Goal: Transaction & Acquisition: Download file/media

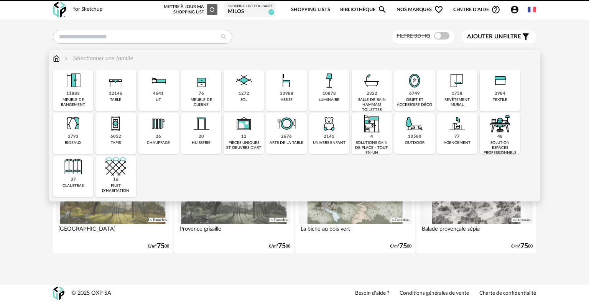
click at [368, 86] on img at bounding box center [372, 80] width 21 height 21
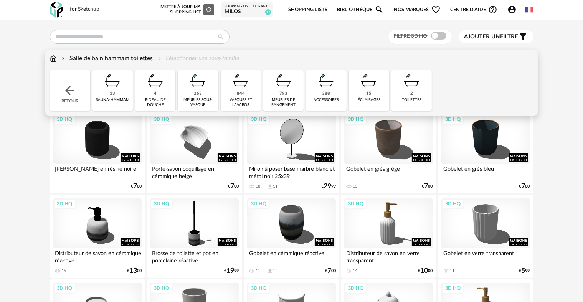
click at [249, 93] on div "844 vasques et [GEOGRAPHIC_DATA]" at bounding box center [241, 90] width 40 height 41
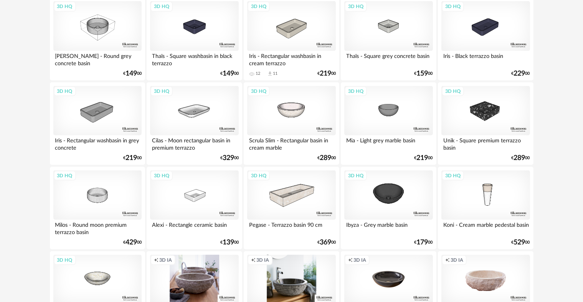
scroll to position [1113, 0]
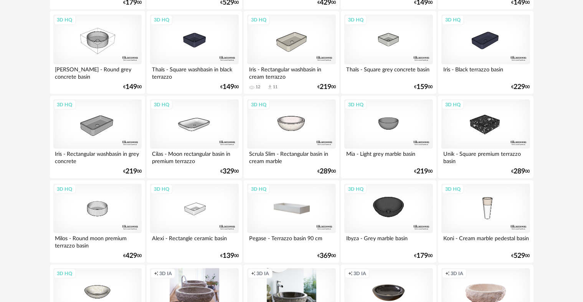
click at [296, 208] on div "3D HQ" at bounding box center [291, 209] width 88 height 50
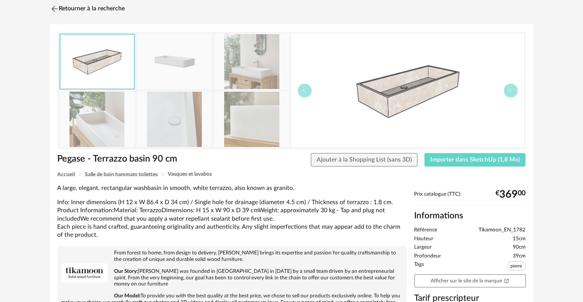
scroll to position [10, 0]
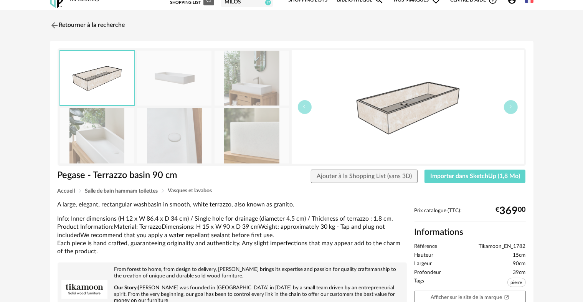
click at [259, 86] on img at bounding box center [251, 78] width 74 height 55
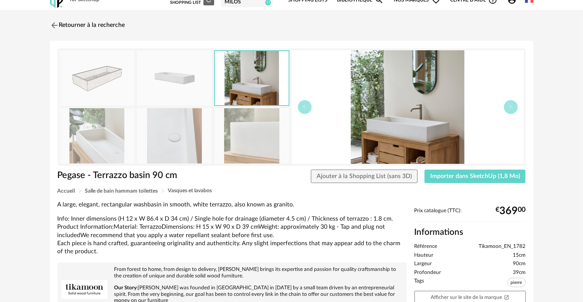
click at [412, 133] on img at bounding box center [408, 107] width 232 height 114
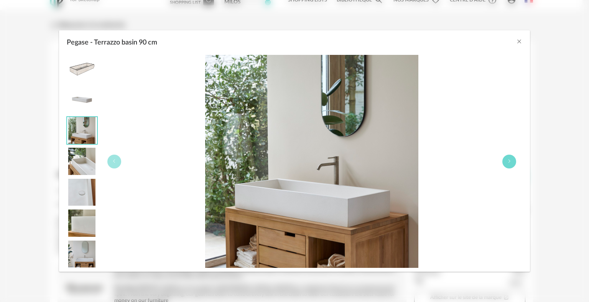
click at [508, 161] on icon "Pegase - Terrazzo basin 90 cm" at bounding box center [509, 161] width 5 height 5
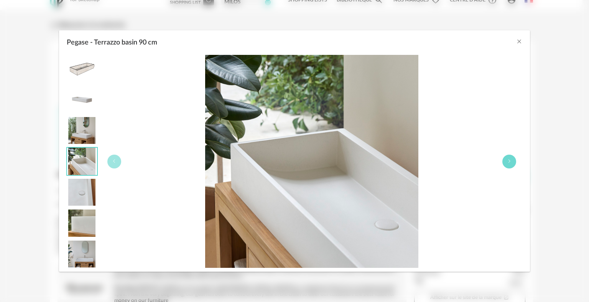
click at [508, 161] on icon "Pegase - Terrazzo basin 90 cm" at bounding box center [509, 161] width 5 height 5
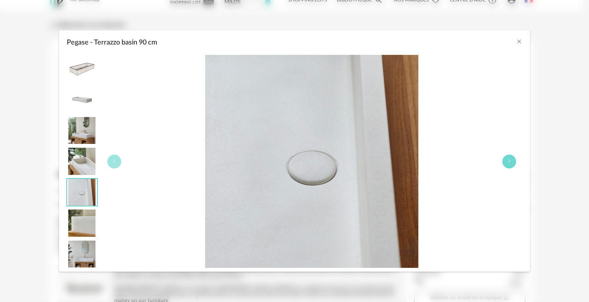
click at [508, 161] on icon "Pegase - Terrazzo basin 90 cm" at bounding box center [509, 161] width 5 height 5
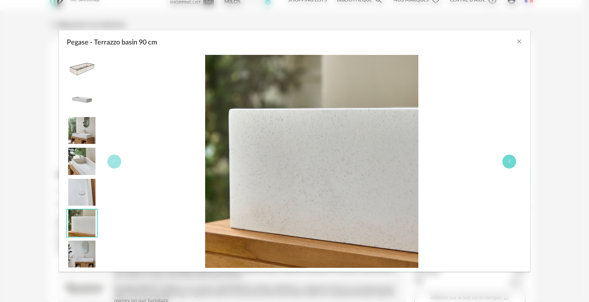
click at [508, 161] on icon "Pegase - Terrazzo basin 90 cm" at bounding box center [509, 161] width 5 height 5
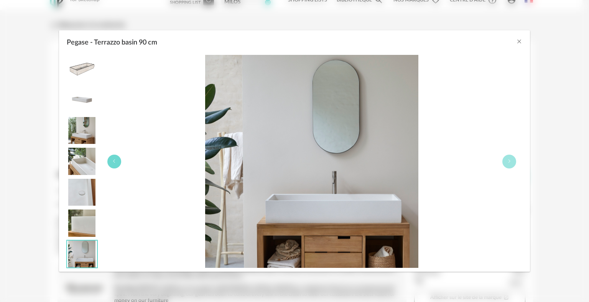
click at [118, 161] on button "Pegase - Terrazzo basin 90 cm" at bounding box center [114, 162] width 14 height 14
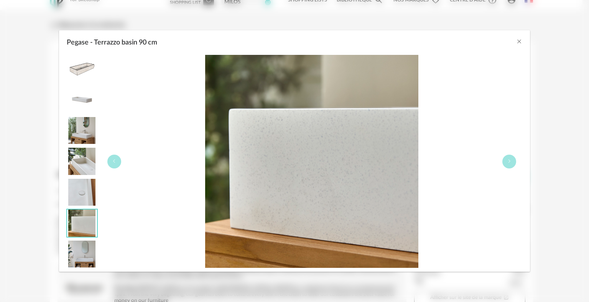
click at [78, 71] on img "Pegase - Terrazzo basin 90 cm" at bounding box center [82, 68] width 30 height 27
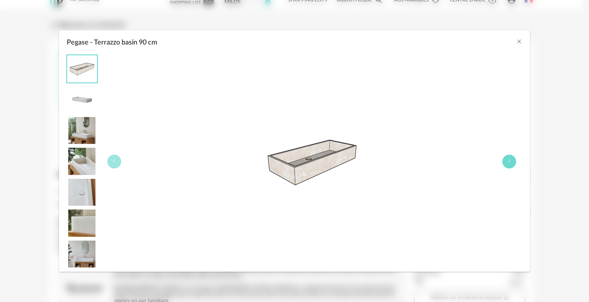
click at [509, 162] on icon "Pegase - Terrazzo basin 90 cm" at bounding box center [509, 161] width 5 height 5
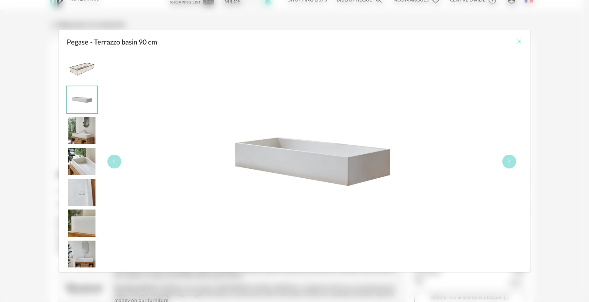
click at [518, 41] on icon "Close" at bounding box center [519, 41] width 6 height 6
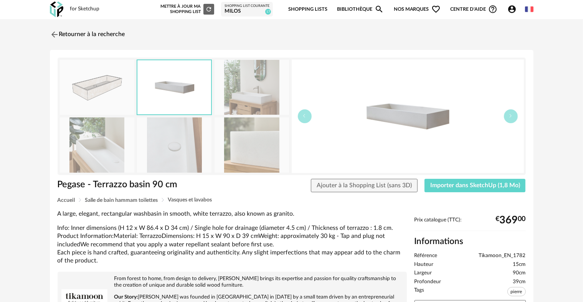
scroll to position [0, 0]
